Goal: Find specific page/section: Find specific page/section

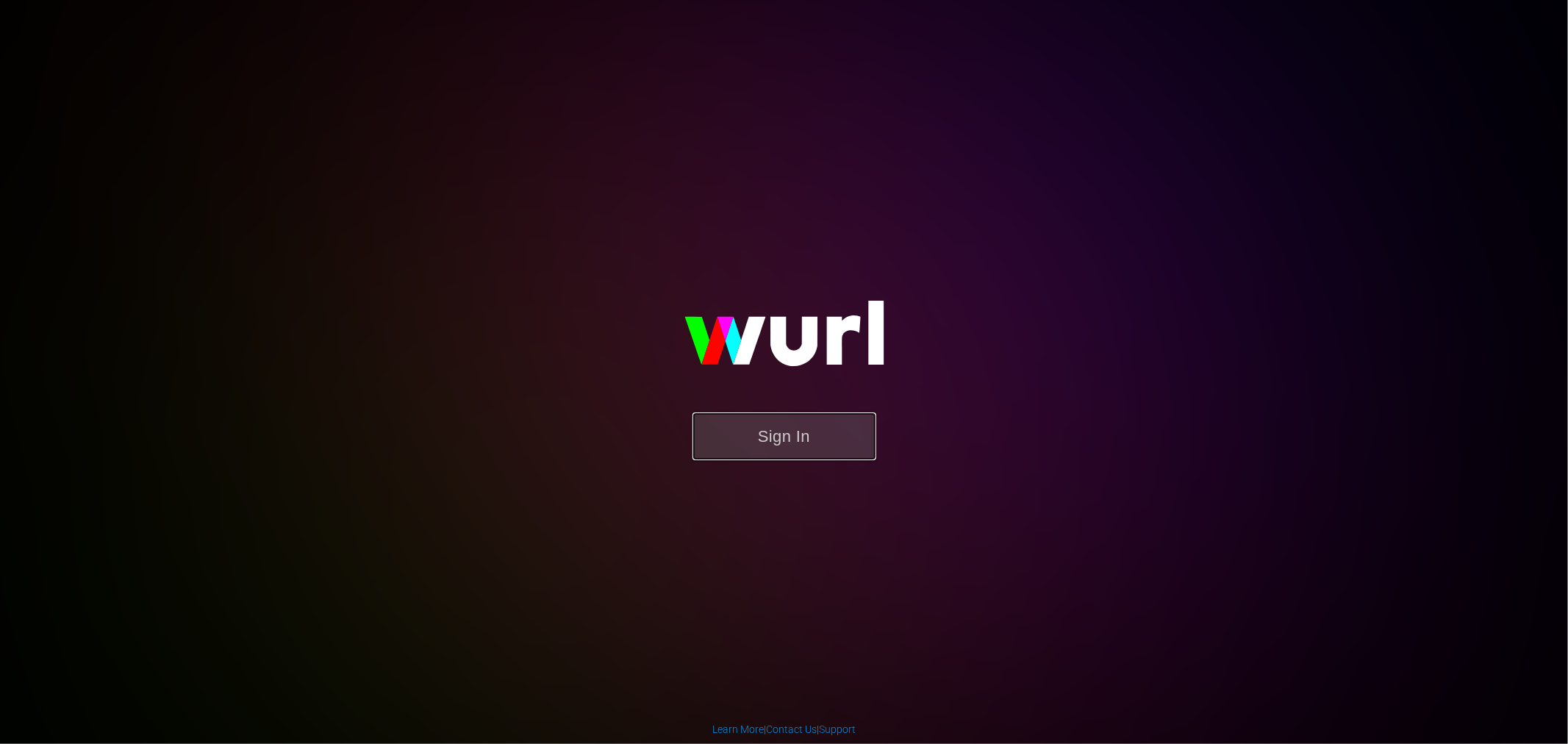
click at [731, 445] on button "Sign In" at bounding box center [785, 436] width 184 height 48
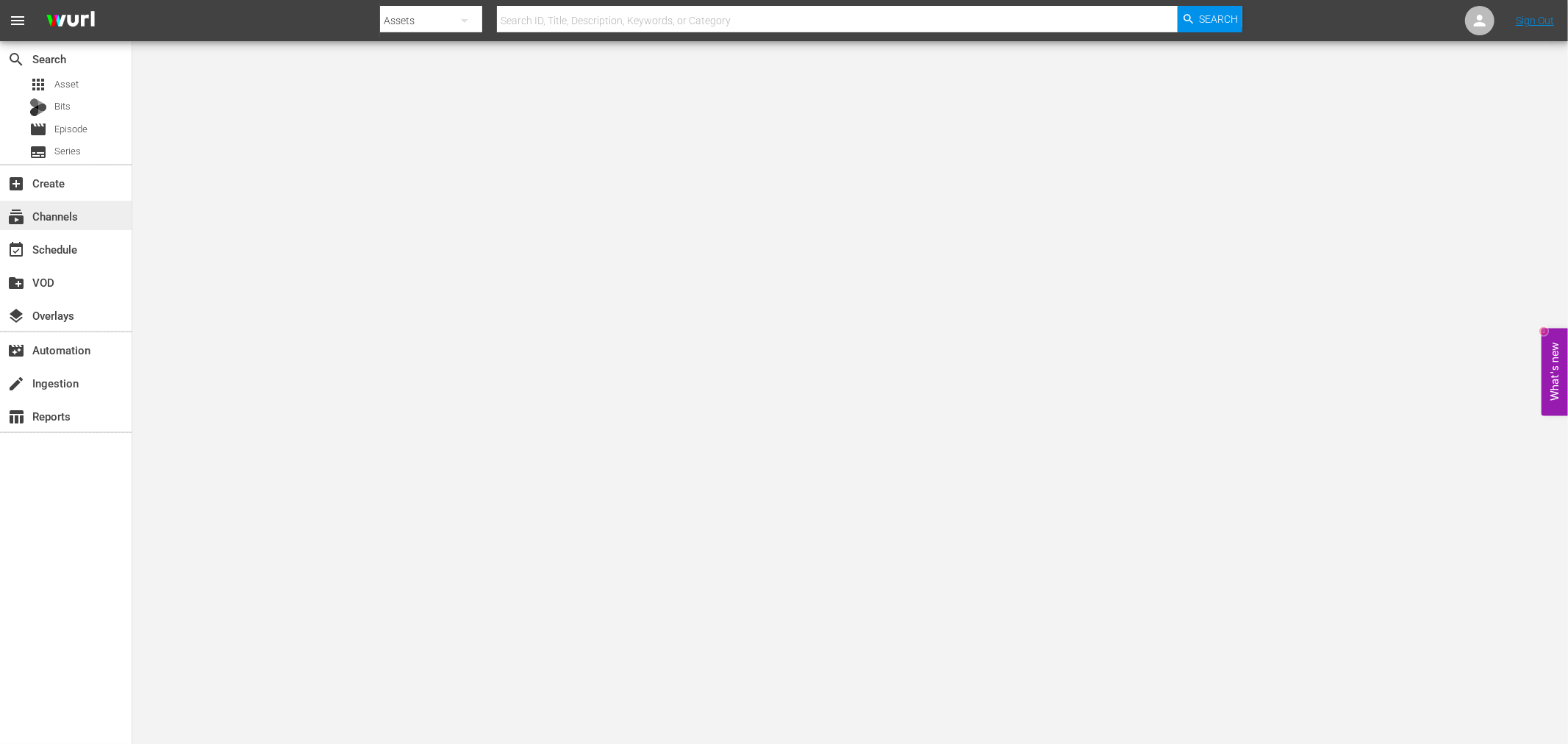
click at [30, 222] on div "subscriptions Channels" at bounding box center [66, 215] width 132 height 29
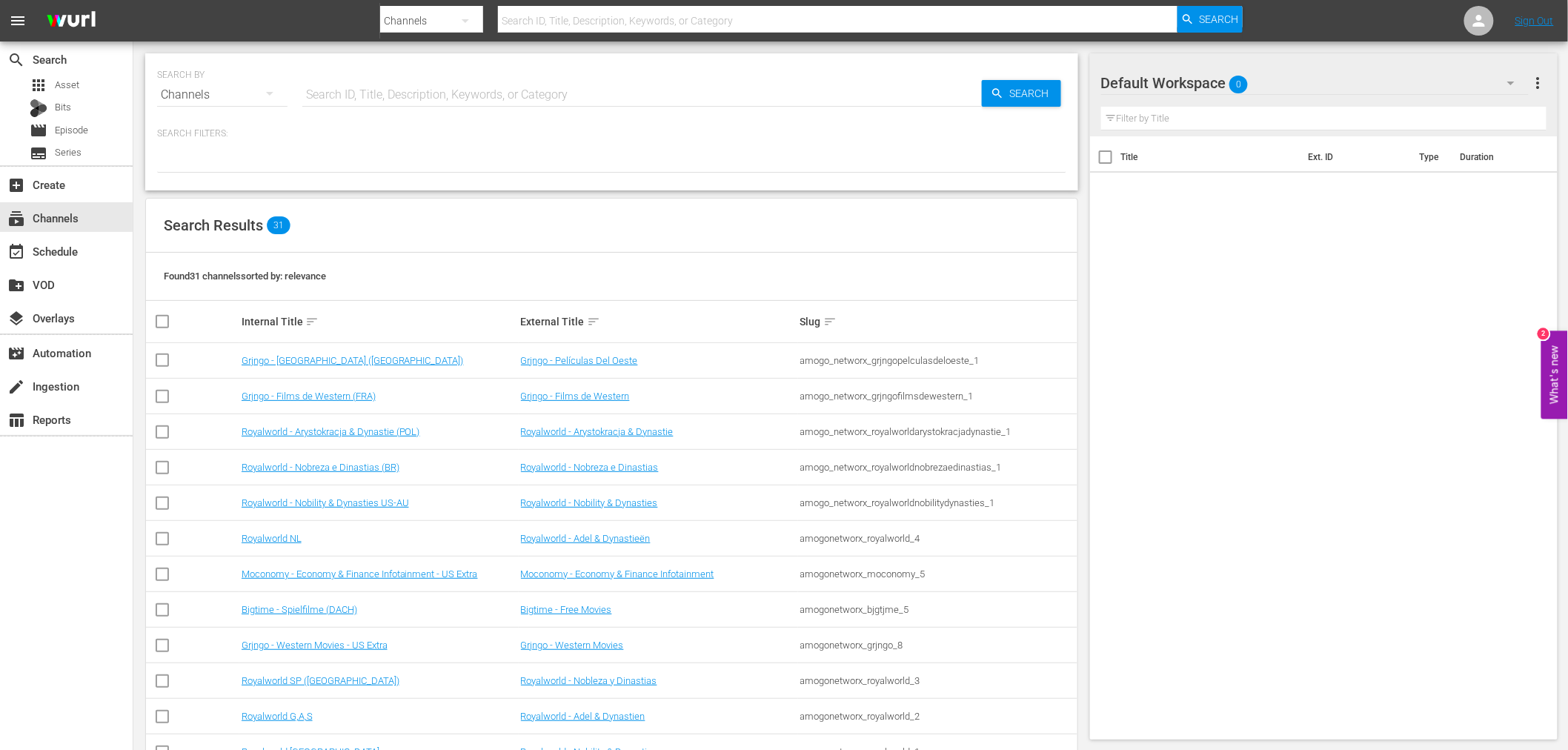
click at [458, 75] on div "SEARCH BY Search By Channels Search ID, Title, Description, Keywords, or Catego…" at bounding box center [612, 86] width 909 height 53
click at [455, 81] on input "text" at bounding box center [642, 94] width 679 height 36
type input "grj"
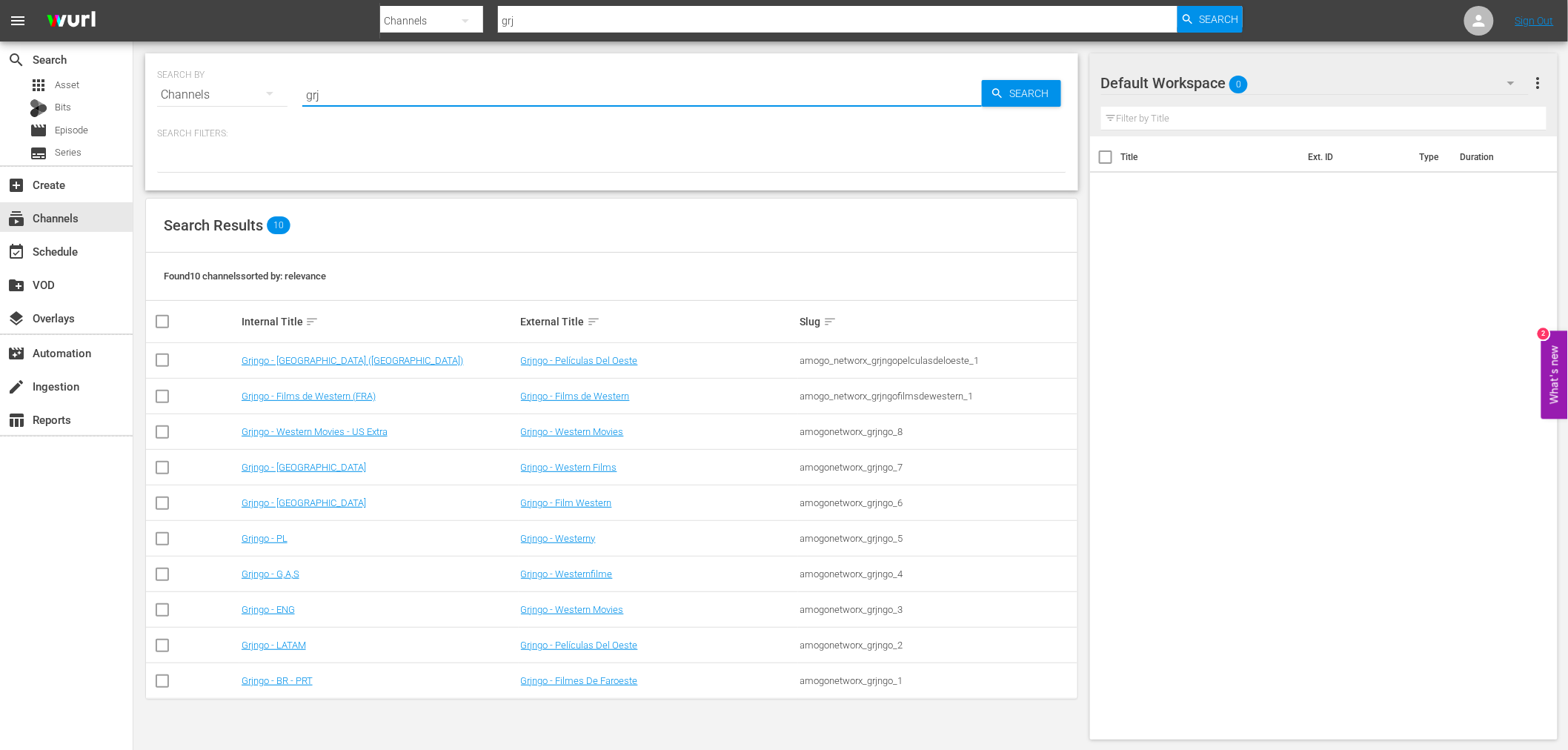
type input "grj"
click at [73, 255] on div "event_available Schedule" at bounding box center [41, 248] width 83 height 13
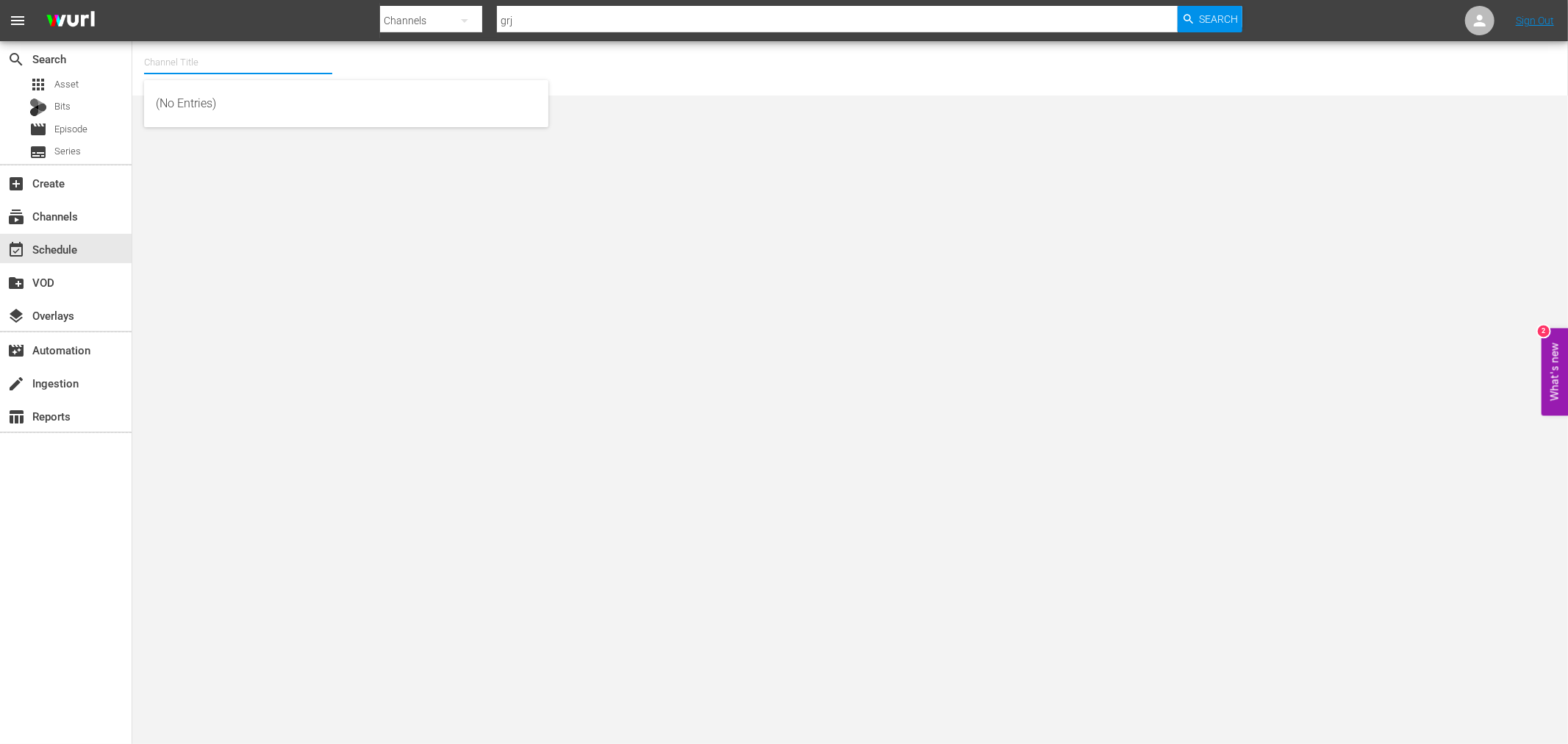
click at [238, 56] on input "text" at bounding box center [238, 62] width 188 height 36
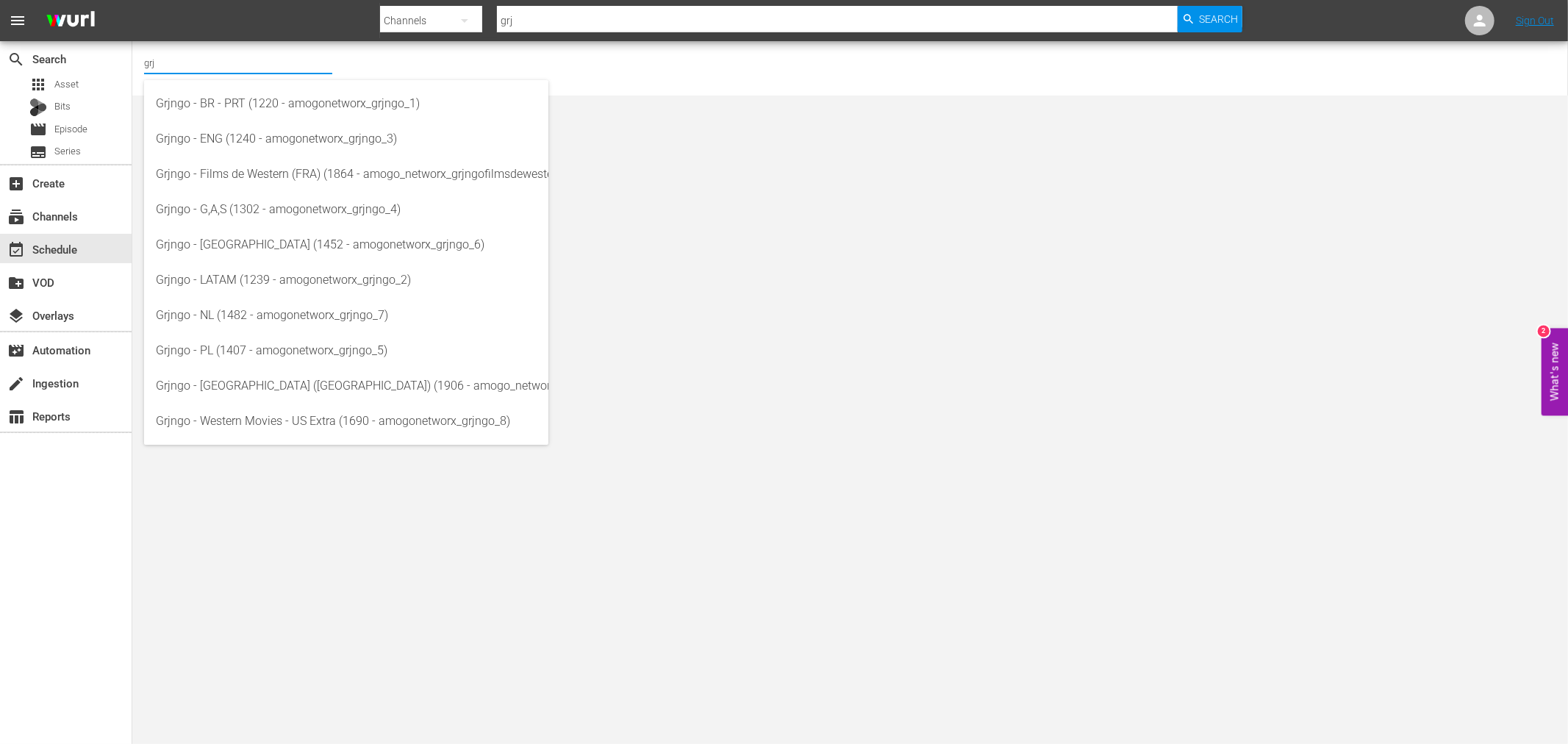
type input "grj"
